Goal: Find contact information: Find contact information

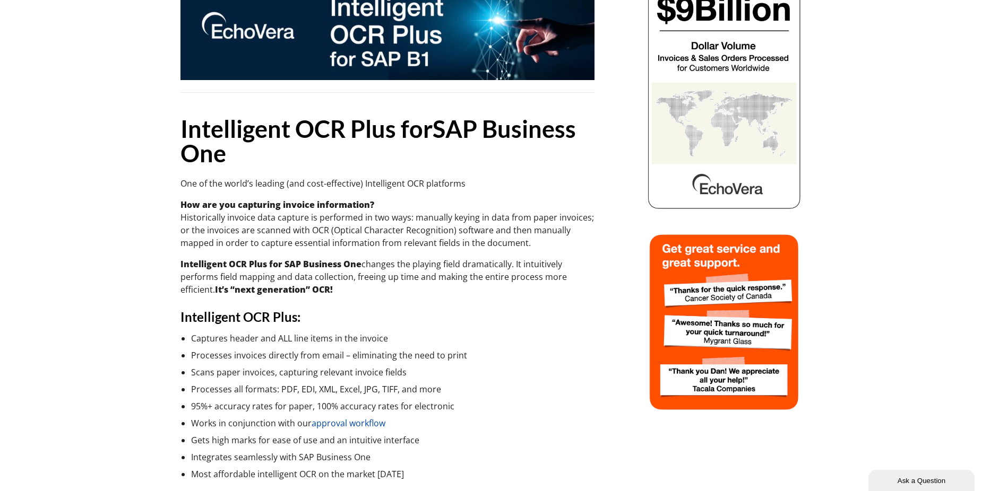
scroll to position [159, 0]
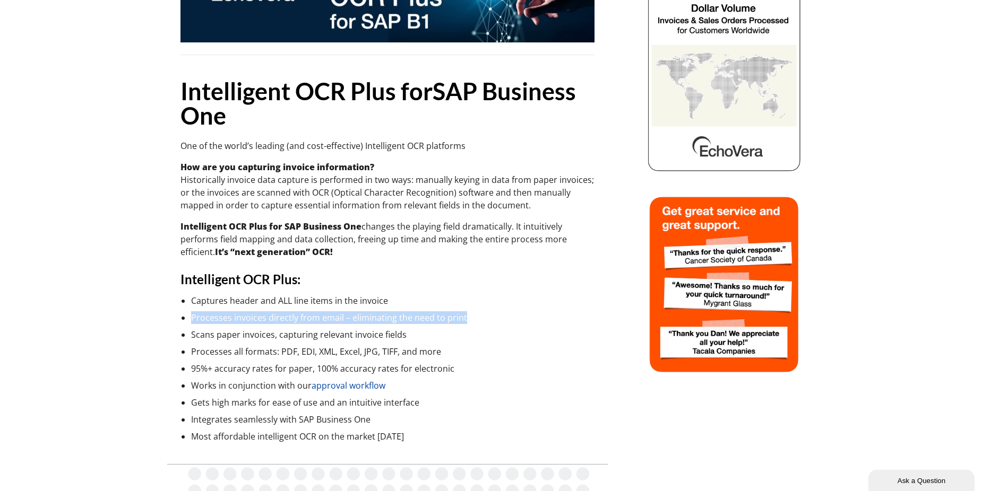
drag, startPoint x: 472, startPoint y: 319, endPoint x: 193, endPoint y: 317, distance: 279.1
click at [193, 317] on li "Processes invoices directly from email – eliminating the need to print" at bounding box center [392, 317] width 403 height 13
click at [580, 299] on li "Captures header and ALL line items in the invoice" at bounding box center [392, 300] width 403 height 13
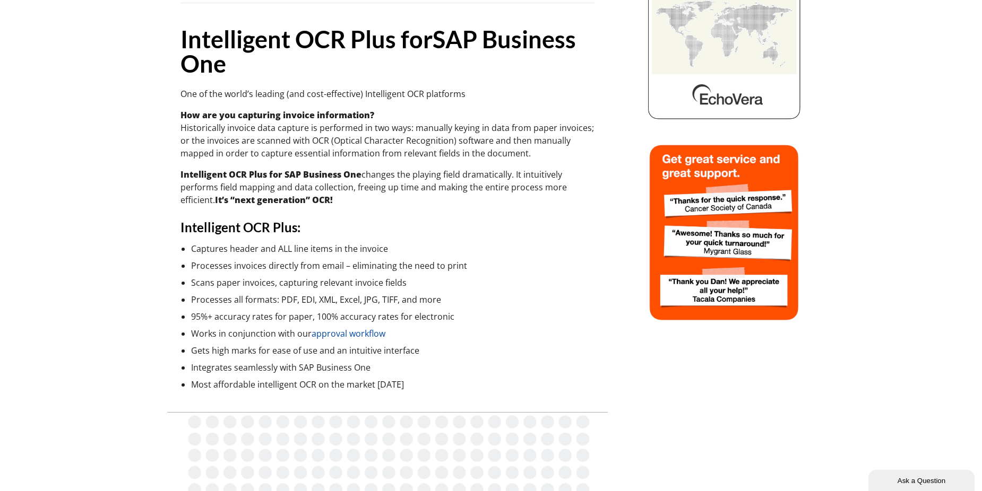
scroll to position [0, 0]
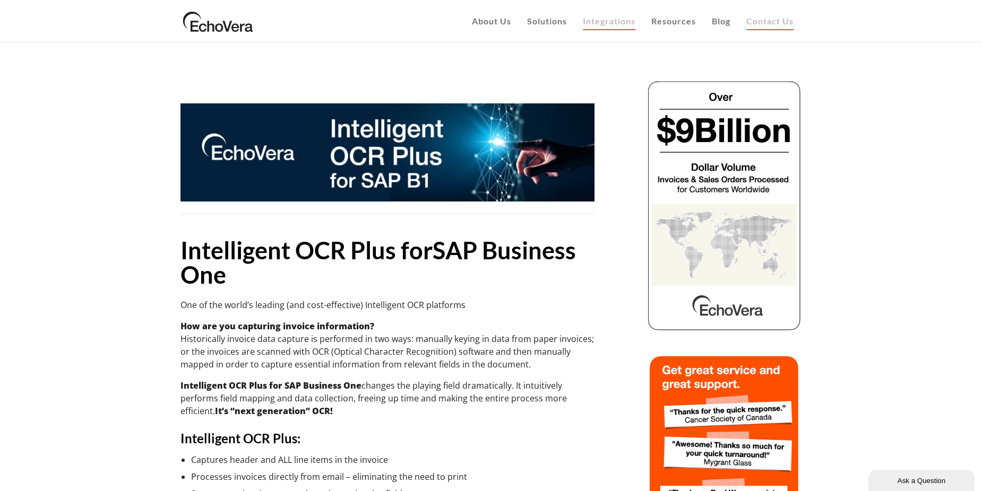
click at [766, 26] on link "Contact Us" at bounding box center [769, 21] width 63 height 42
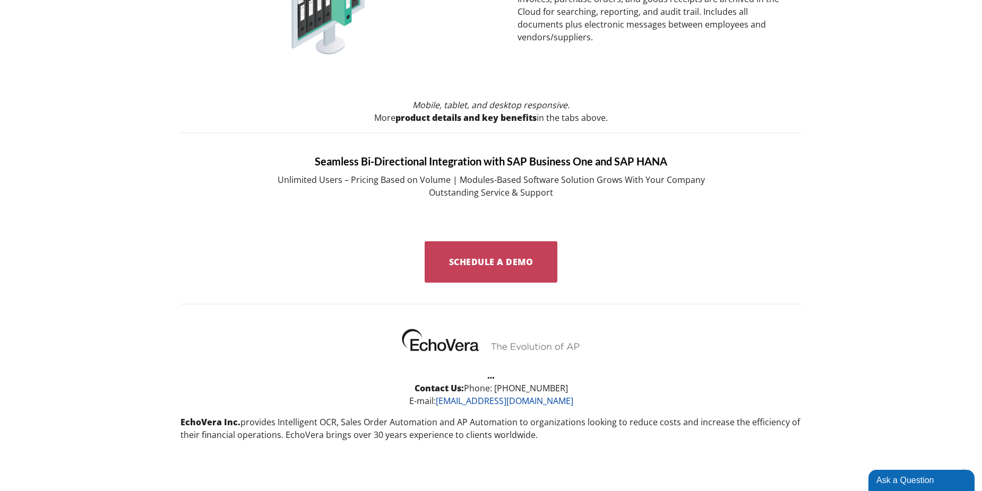
scroll to position [1008, 0]
drag, startPoint x: 313, startPoint y: 426, endPoint x: 559, endPoint y: 439, distance: 246.0
click at [559, 439] on p "EchoVera Inc. provides Intelligent OCR, Sales Order Automation and AP Automatio…" at bounding box center [490, 427] width 621 height 25
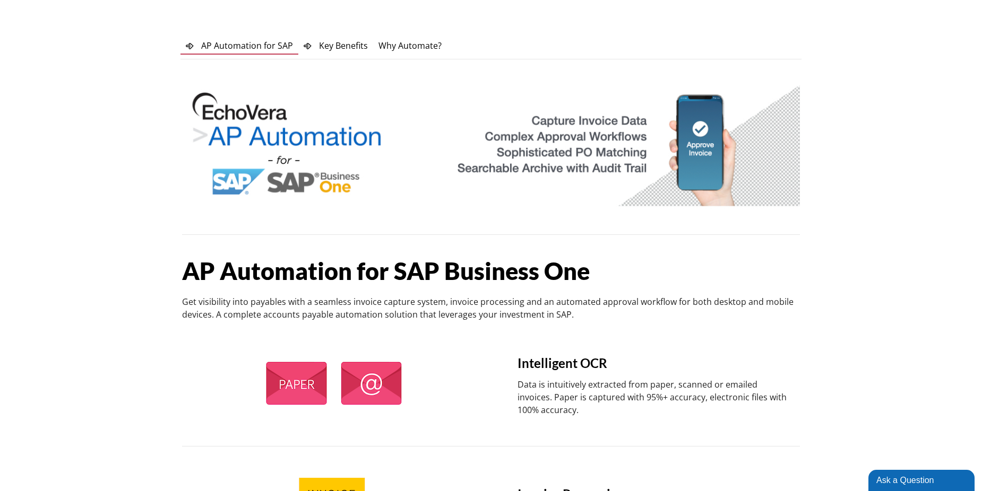
scroll to position [0, 0]
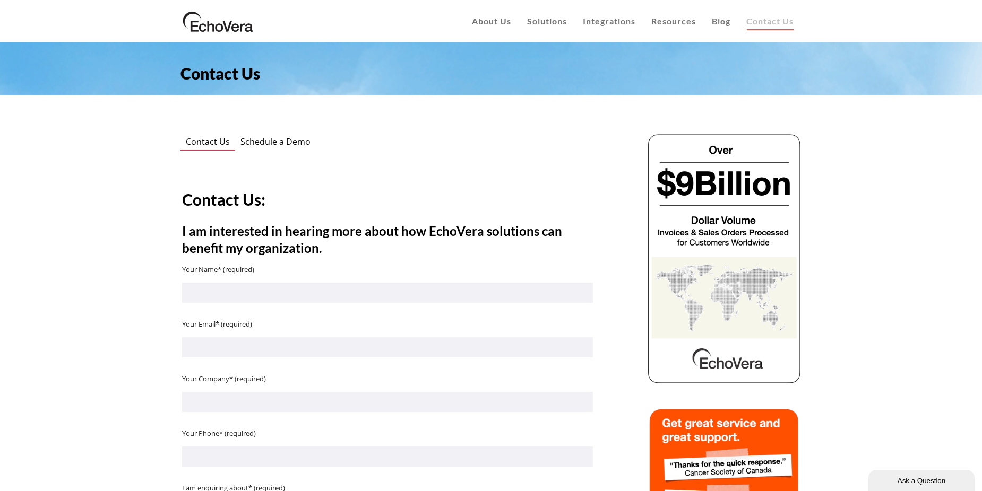
click at [286, 142] on span "Schedule a Demo" at bounding box center [275, 142] width 70 height 12
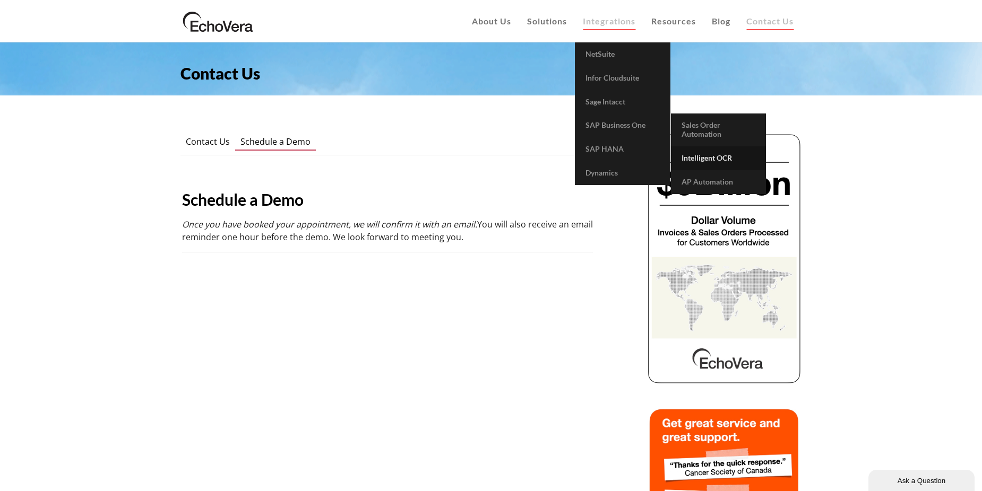
click at [700, 160] on span "Intelligent OCR" at bounding box center [706, 157] width 50 height 9
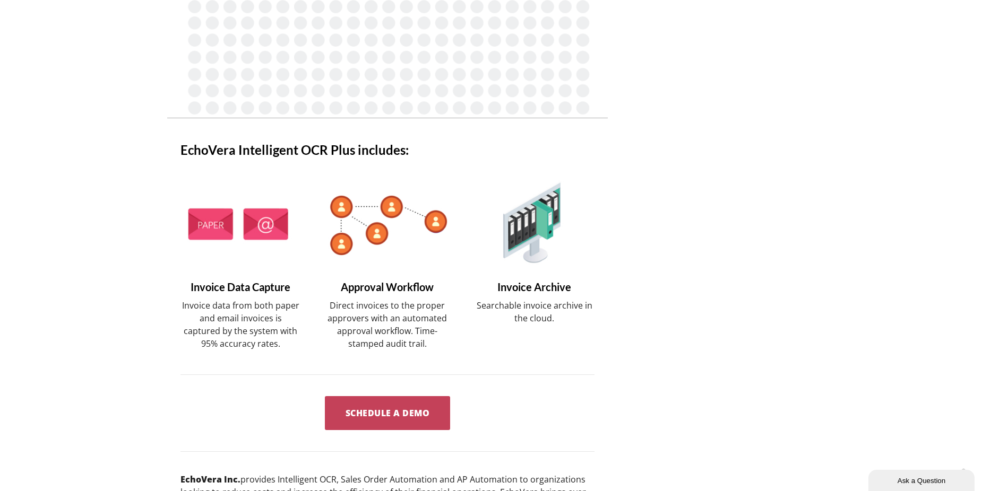
scroll to position [796, 0]
